Goal: Transaction & Acquisition: Book appointment/travel/reservation

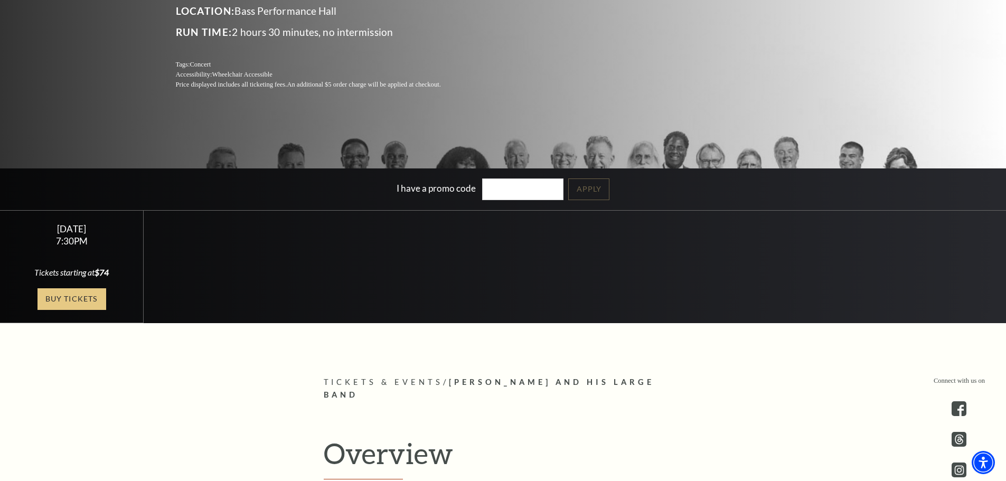
click at [69, 297] on link "Buy Tickets" at bounding box center [71, 299] width 69 height 22
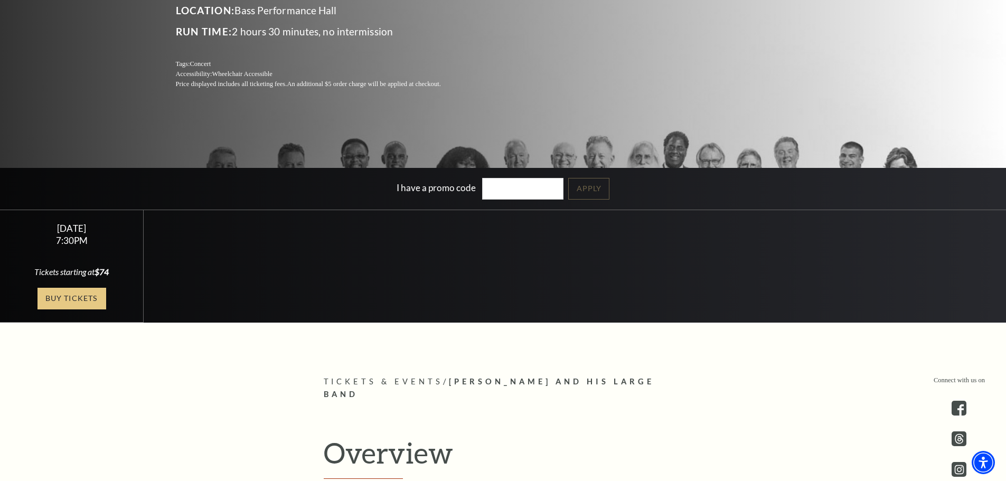
scroll to position [211, 0]
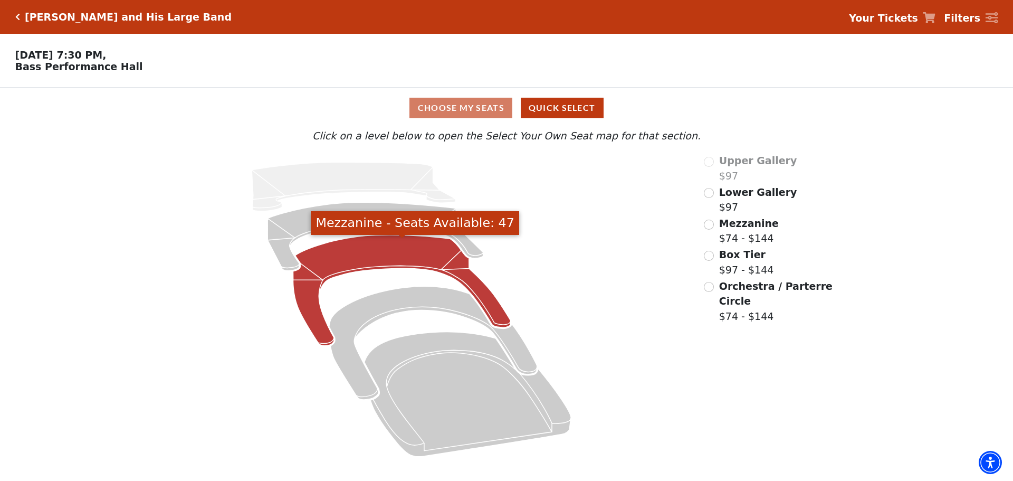
click at [381, 258] on icon "Mezzanine - Seats Available: 47" at bounding box center [401, 290] width 217 height 111
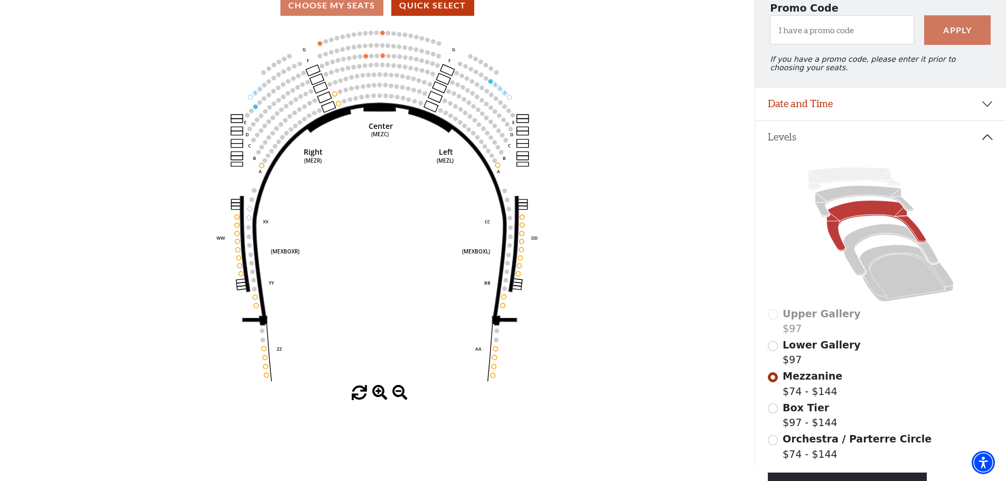
scroll to position [102, 0]
click at [343, 13] on div "Choose My Seats Quick Select" at bounding box center [377, 6] width 754 height 21
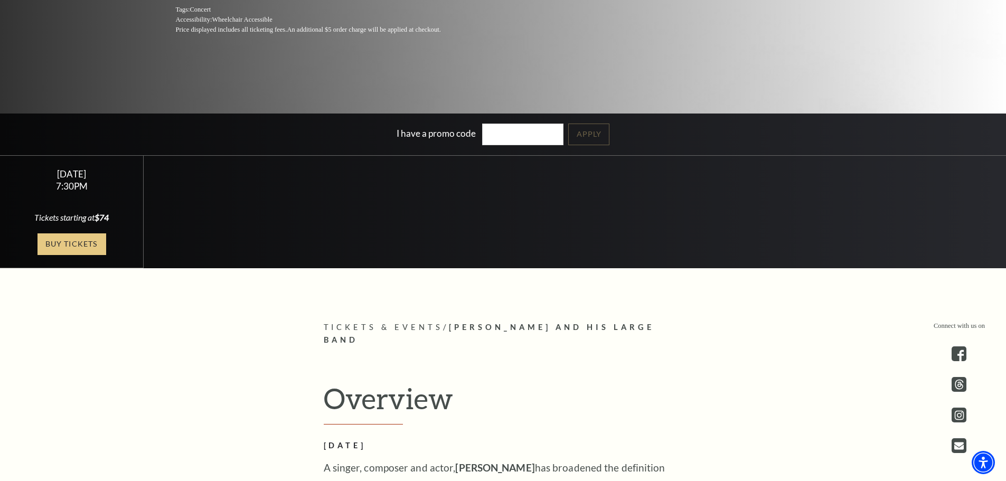
scroll to position [264, 0]
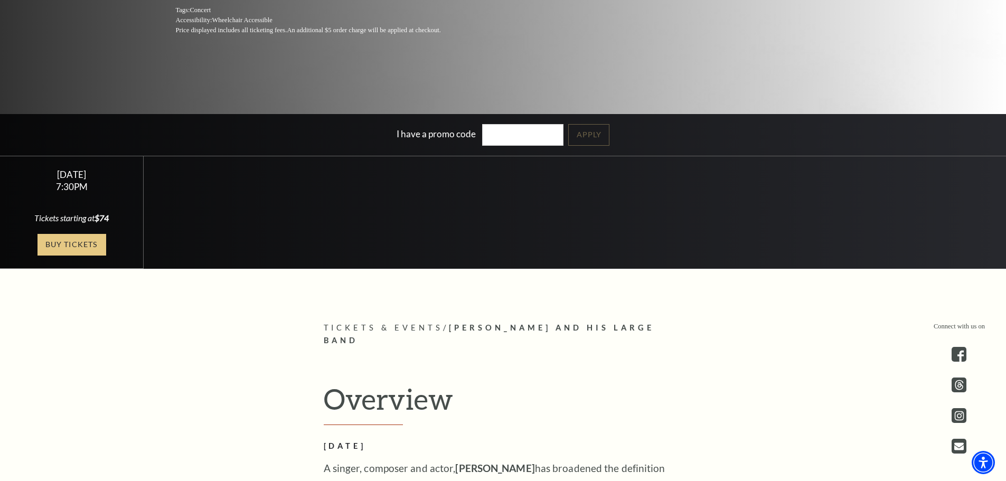
click at [75, 246] on link "Buy Tickets" at bounding box center [71, 245] width 69 height 22
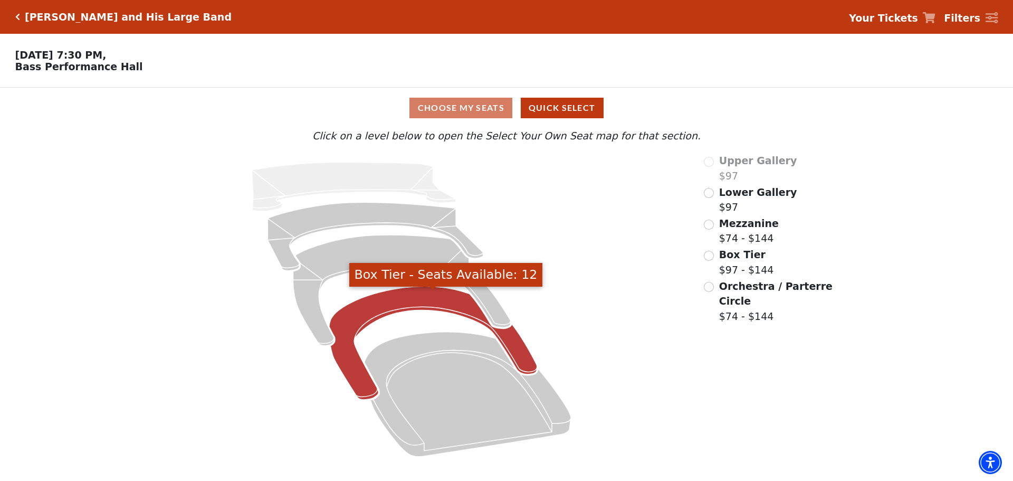
click at [391, 304] on icon "Box Tier - Seats Available: 12" at bounding box center [433, 343] width 208 height 113
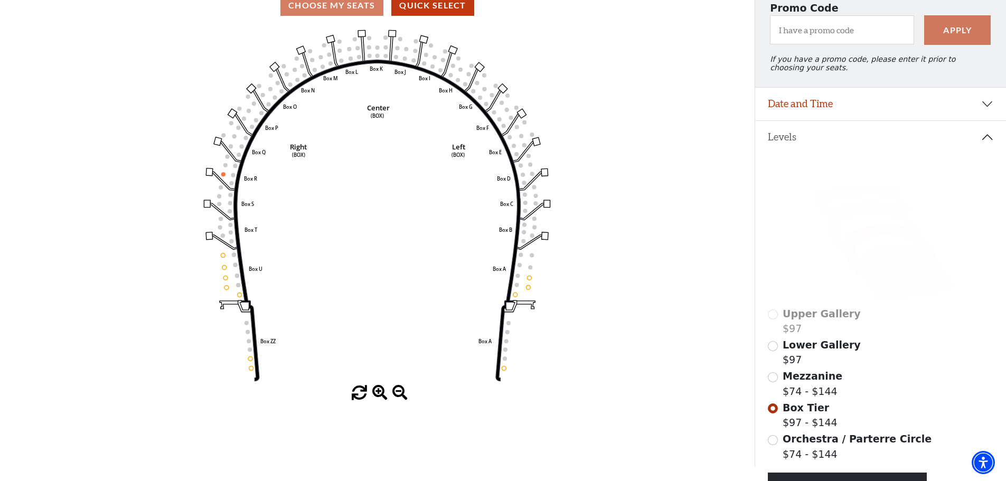
scroll to position [102, 0]
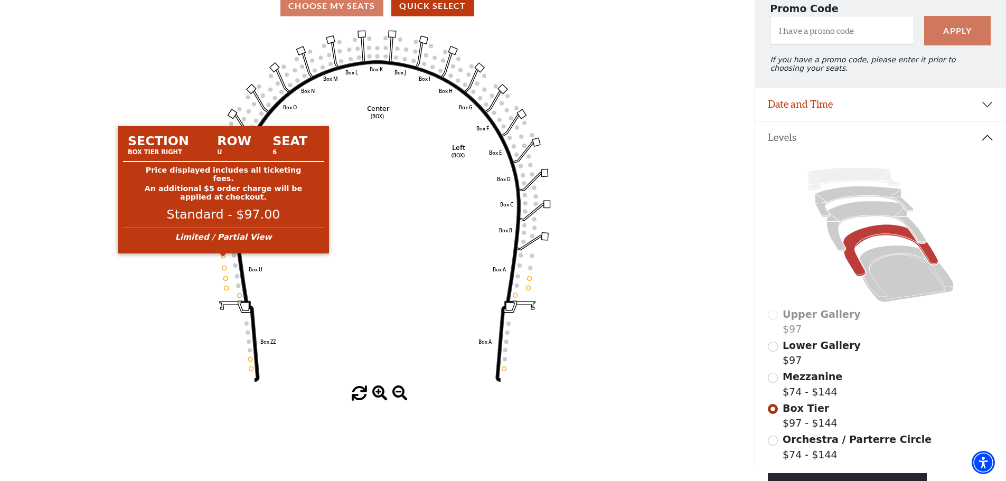
click at [223, 258] on circle at bounding box center [223, 255] width 4 height 4
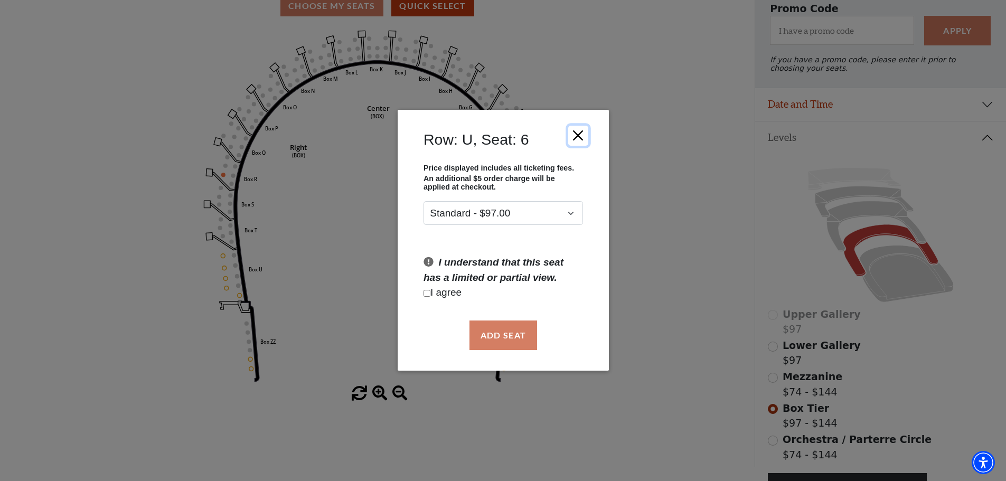
click at [577, 135] on button "Close" at bounding box center [577, 136] width 20 height 20
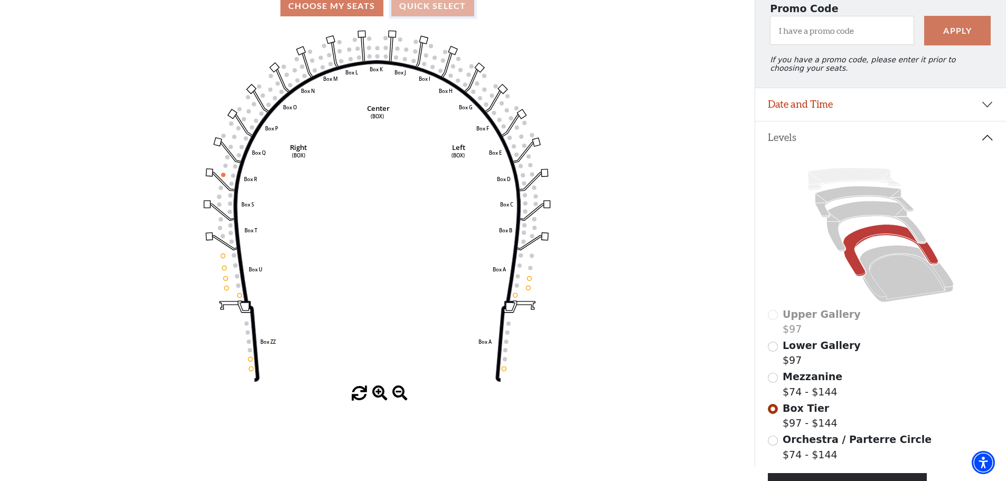
click at [437, 10] on button "Quick Select" at bounding box center [432, 6] width 83 height 21
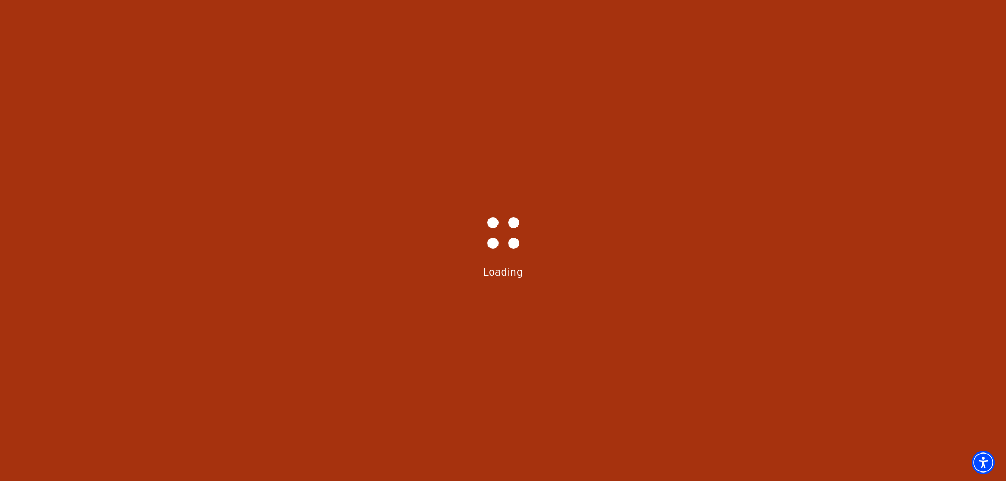
scroll to position [0, 0]
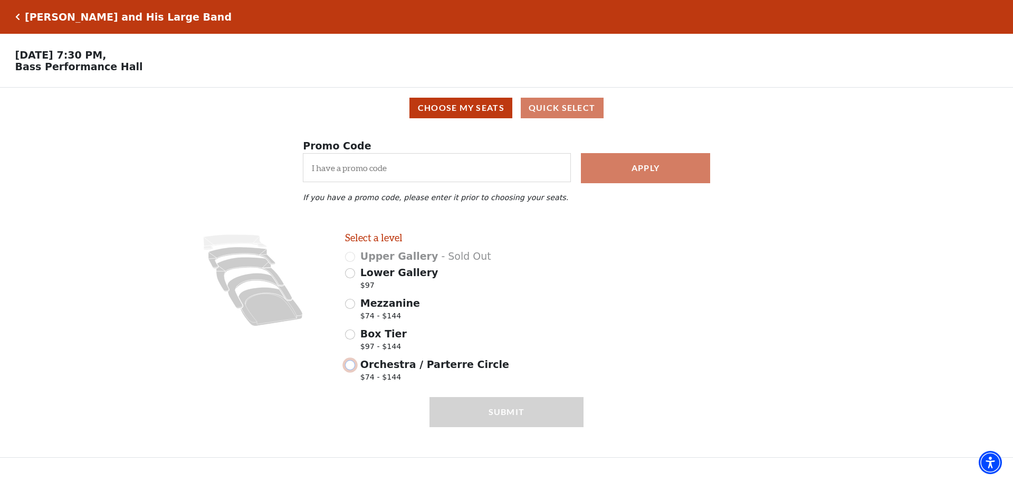
click at [352, 370] on input "Orchestra / Parterre Circle $74 - $144" at bounding box center [350, 365] width 10 height 10
radio input "true"
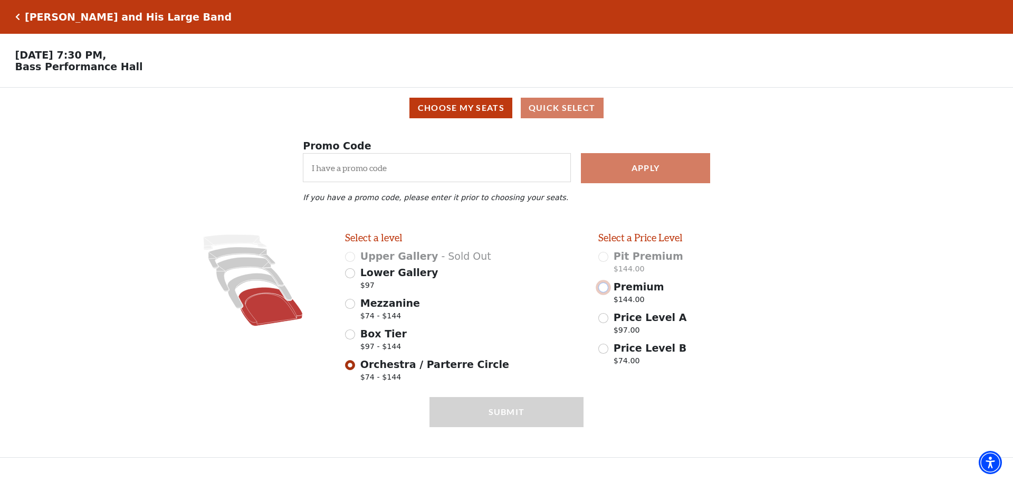
click at [605, 292] on input "Premium $144.00" at bounding box center [604, 287] width 10 height 10
radio input "true"
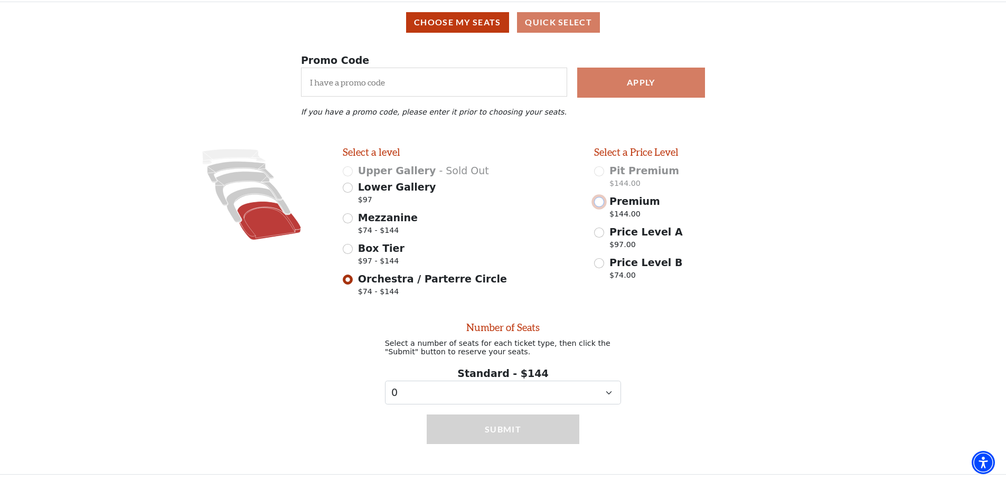
scroll to position [98, 0]
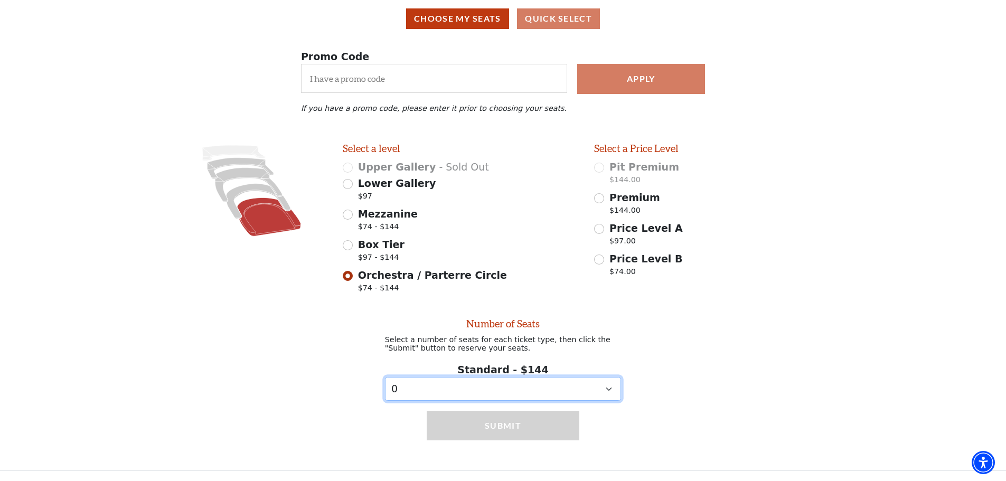
click at [610, 388] on select "0 1 2 3 4 5" at bounding box center [503, 389] width 236 height 24
select select "2"
click at [385, 377] on select "0 1 2 3 4 5" at bounding box center [503, 389] width 236 height 24
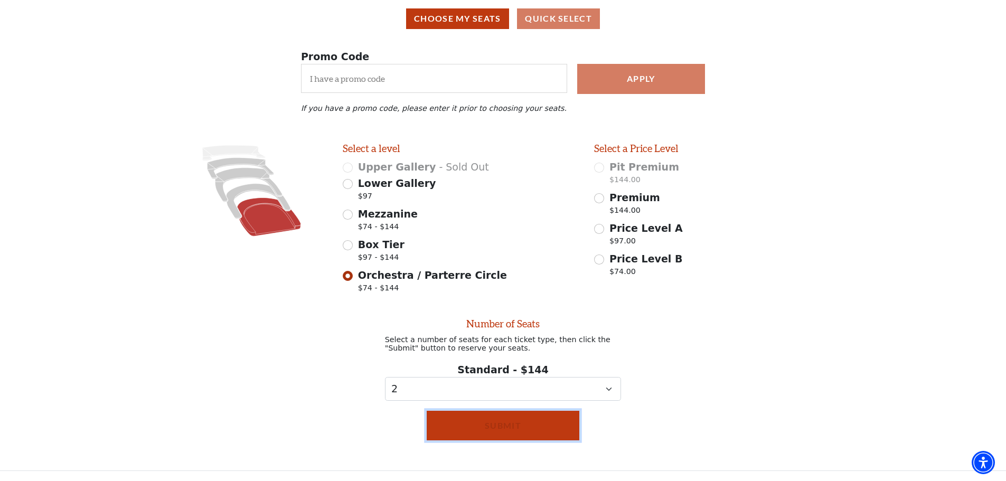
click at [505, 426] on button "Submit" at bounding box center [502, 426] width 153 height 30
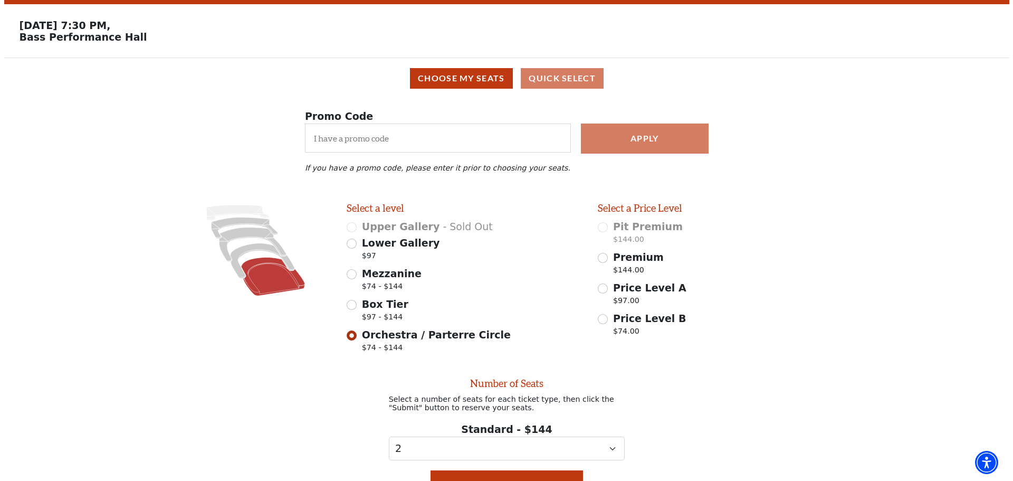
scroll to position [0, 0]
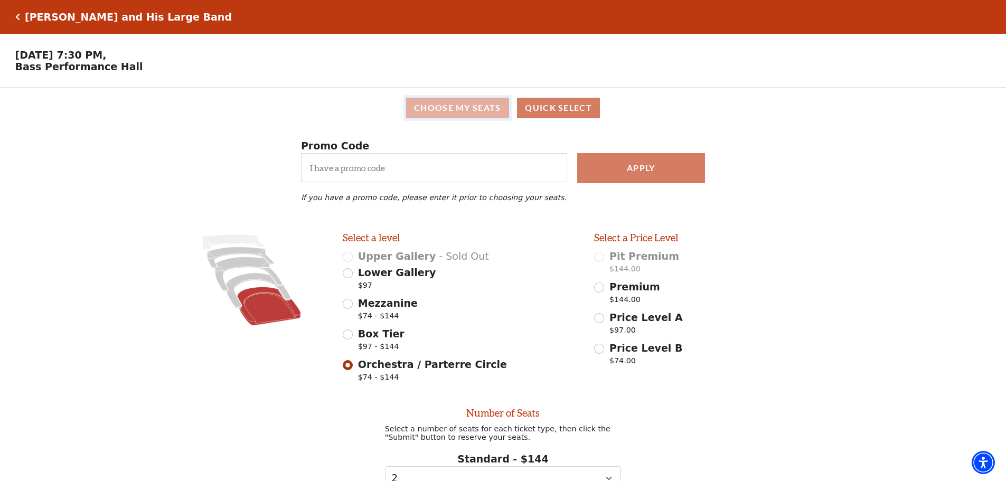
click at [461, 108] on button "Choose My Seats" at bounding box center [457, 108] width 103 height 21
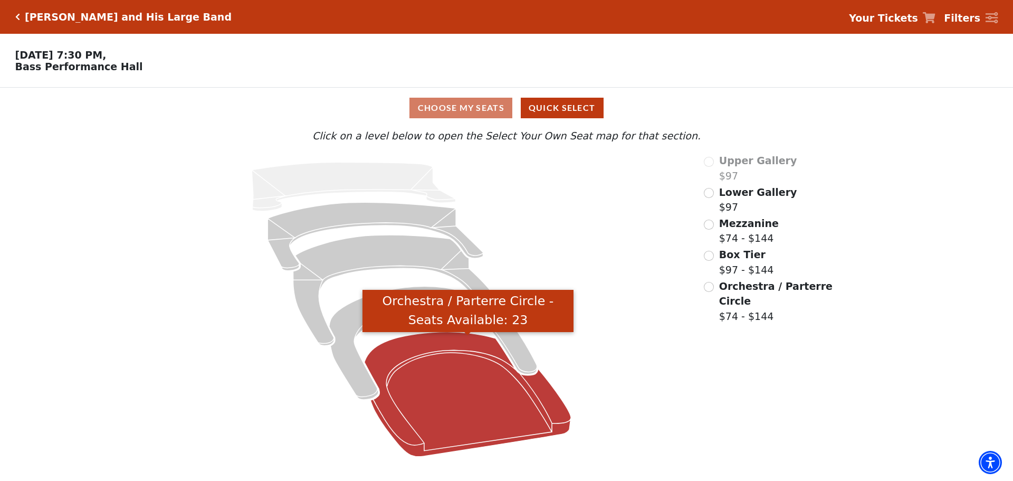
click at [455, 399] on icon "Orchestra / Parterre Circle - Seats Available: 23" at bounding box center [468, 394] width 207 height 125
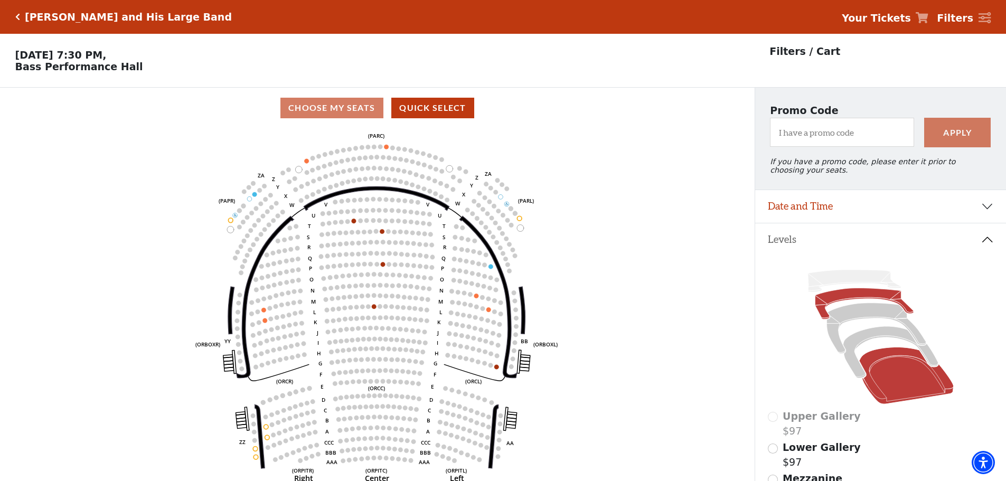
click at [843, 301] on icon at bounding box center [863, 303] width 98 height 31
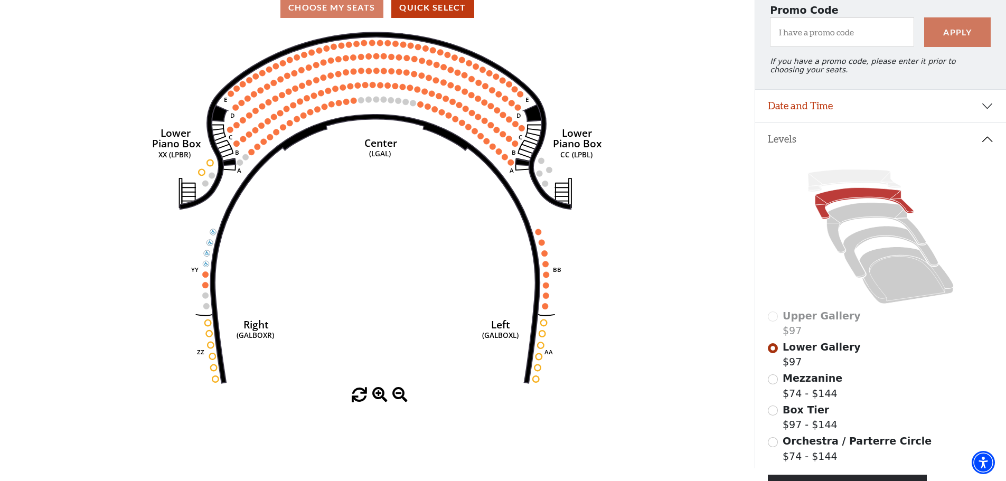
scroll to position [101, 0]
click at [900, 285] on icon at bounding box center [906, 274] width 94 height 57
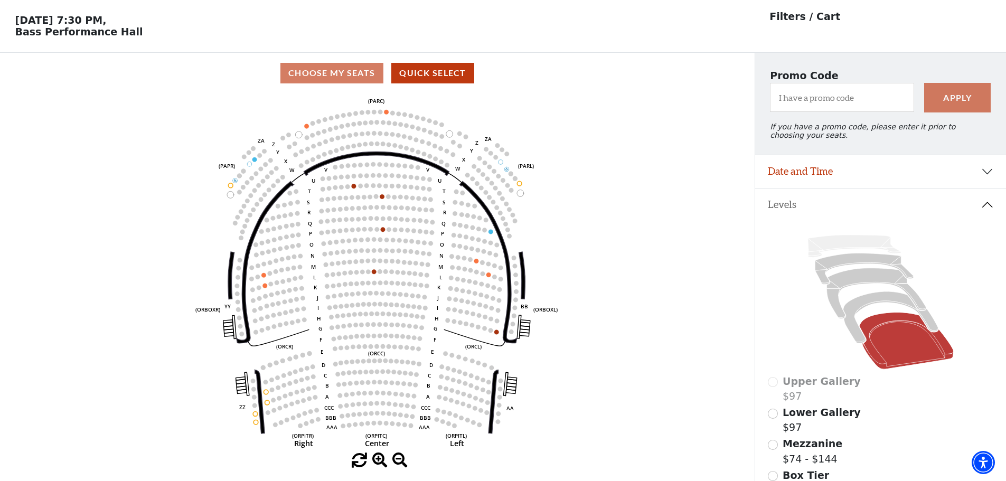
scroll to position [0, 0]
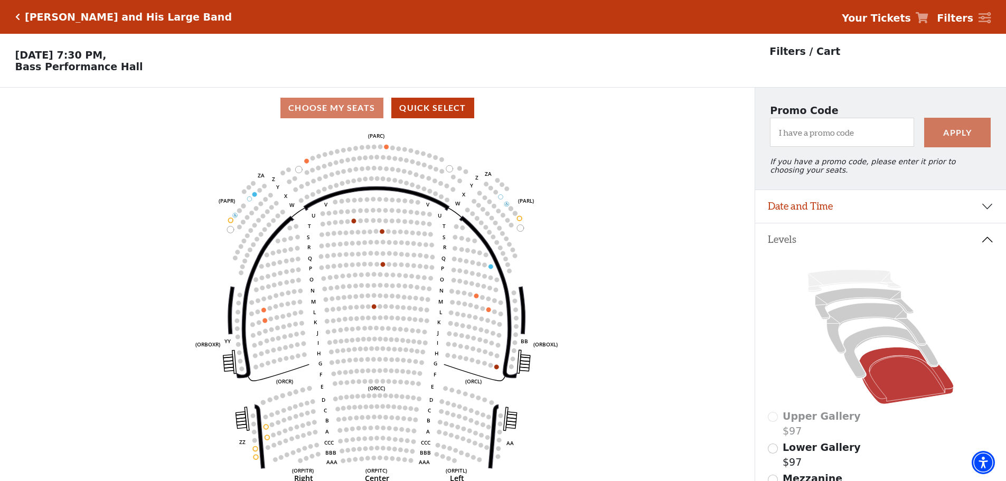
drag, startPoint x: 15, startPoint y: 70, endPoint x: 120, endPoint y: 75, distance: 105.2
click at [120, 72] on p "Friday, October 17 at 7:30 PM, Bass Performance Hall" at bounding box center [377, 60] width 754 height 23
copy p "Bass Performance Hall"
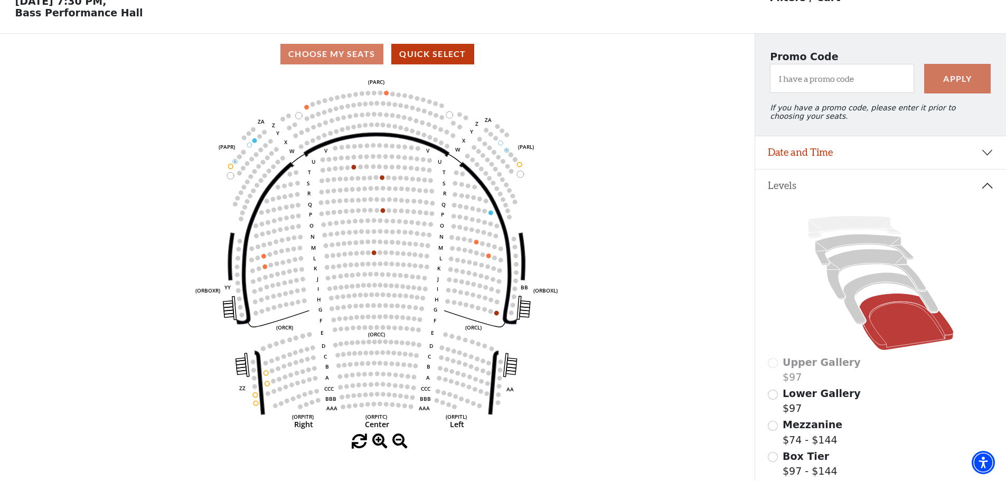
scroll to position [53, 0]
click at [860, 242] on icon at bounding box center [863, 250] width 98 height 31
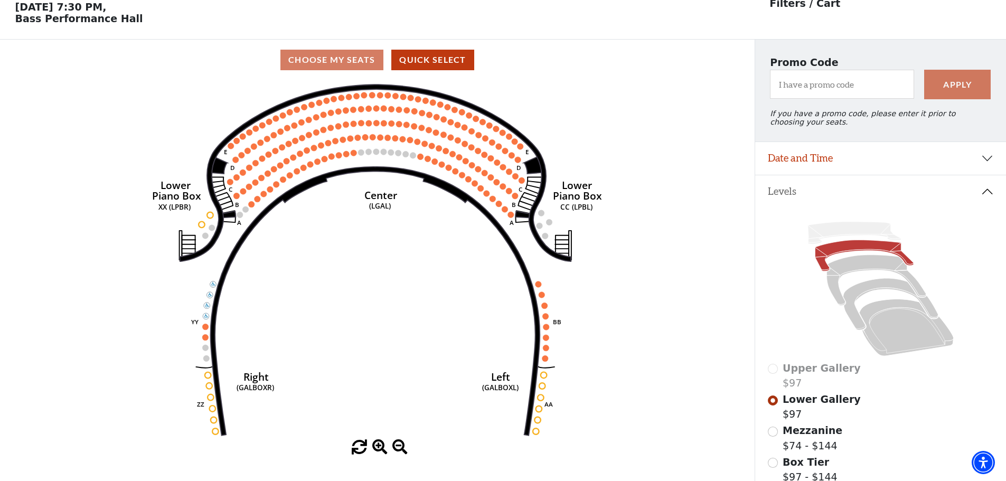
scroll to position [49, 0]
